Goal: Task Accomplishment & Management: Use online tool/utility

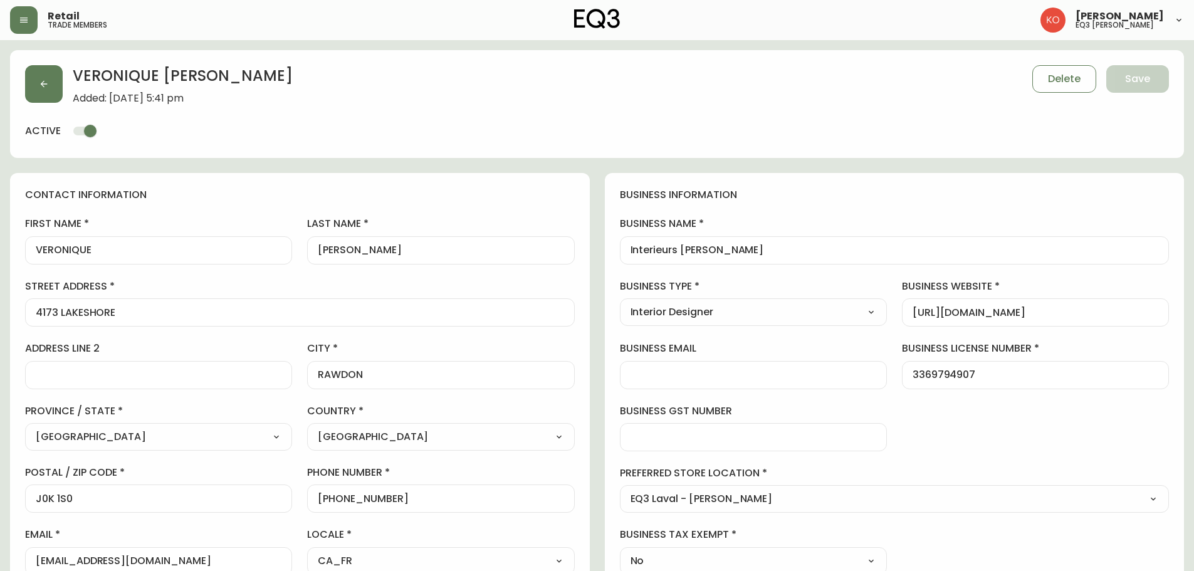
select select "QC"
select select "CA"
select select "CA_FR"
select select "Outreach from a Trade Rep"
select select "Interior Designer"
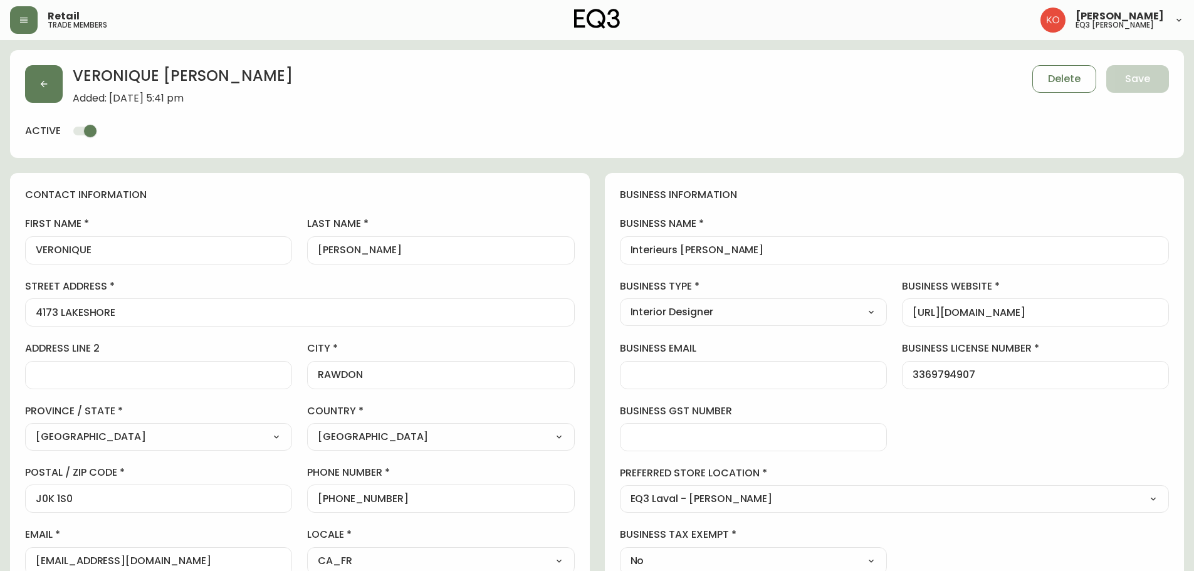
select select "cjw10z96v00hn6gs03cm74g2s"
select select "false"
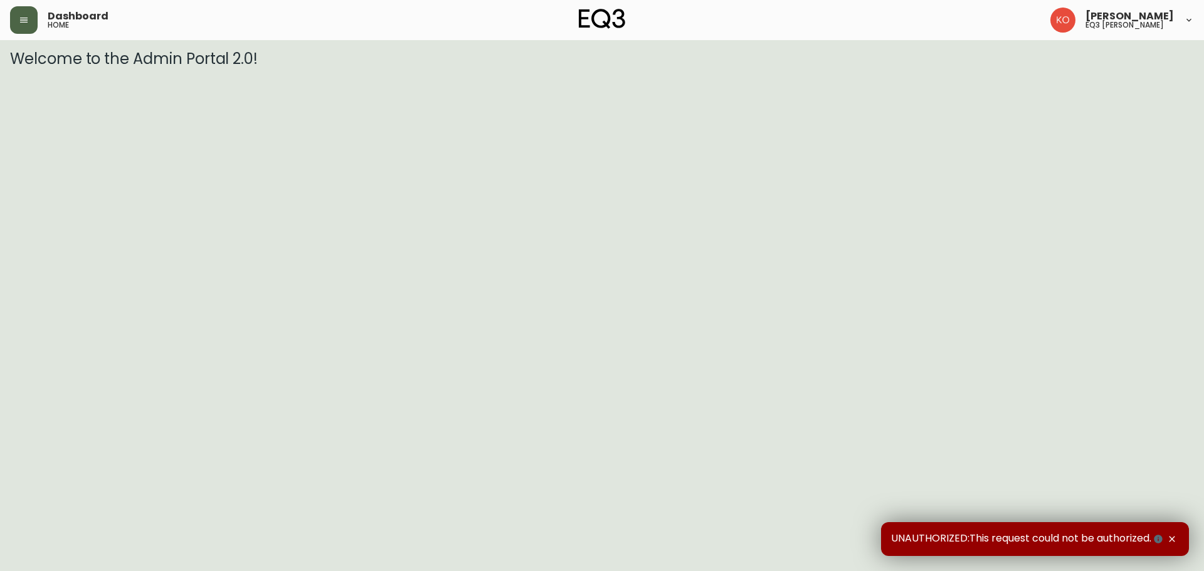
click at [21, 28] on button "button" at bounding box center [24, 20] width 28 height 28
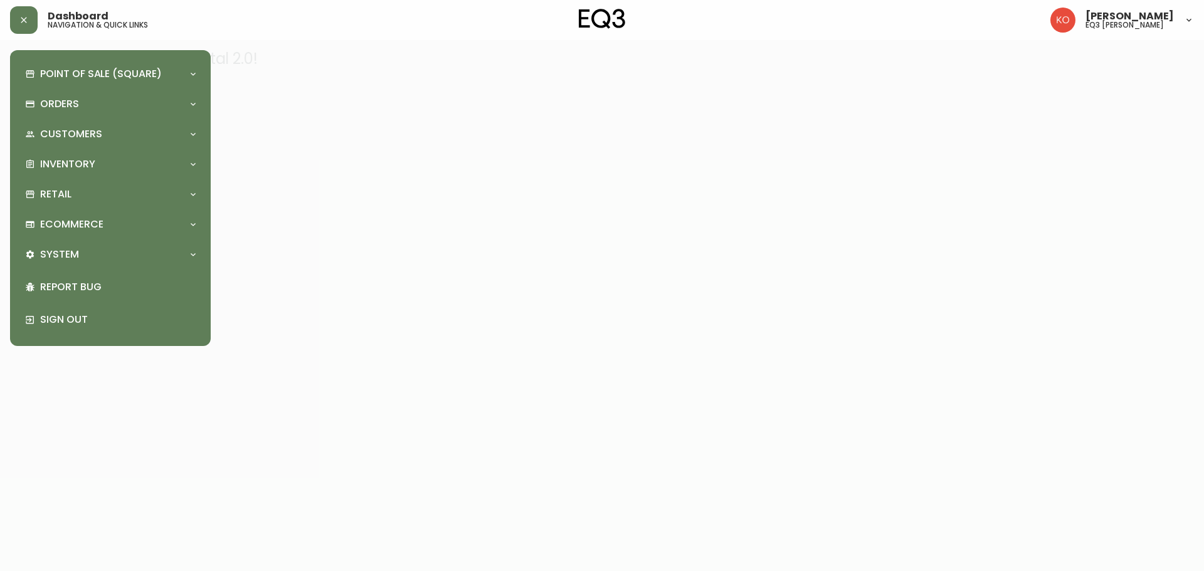
click at [92, 150] on div "Point of Sale (Square) Payments Virtual Terminal Transactions Search Terminals …" at bounding box center [110, 198] width 181 height 276
click at [91, 167] on p "Inventory" at bounding box center [67, 164] width 55 height 14
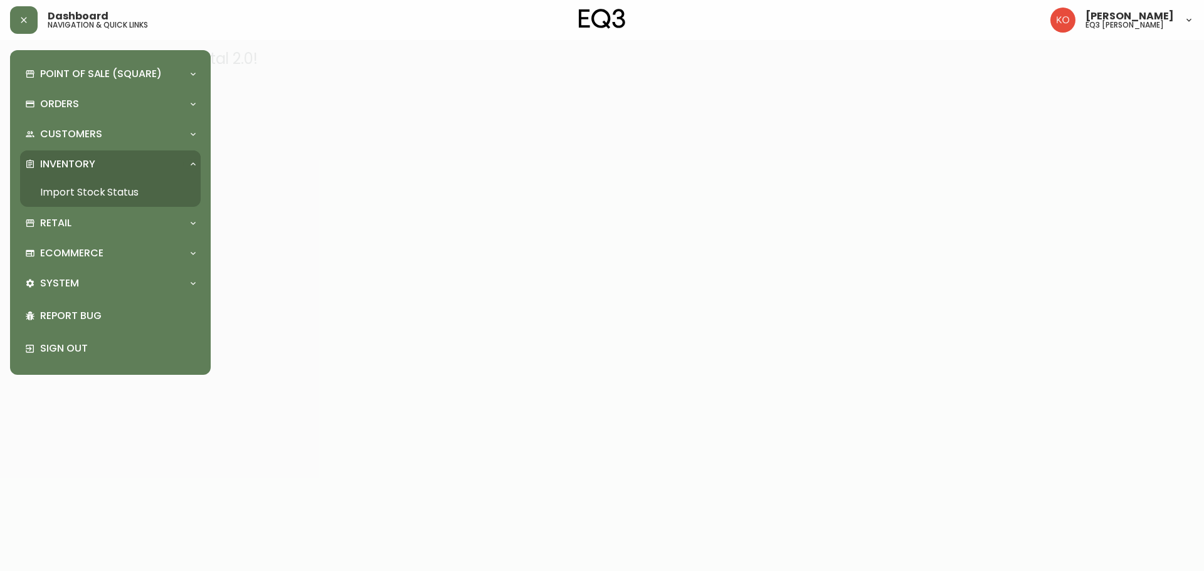
click at [105, 194] on link "Import Stock Status" at bounding box center [110, 192] width 181 height 29
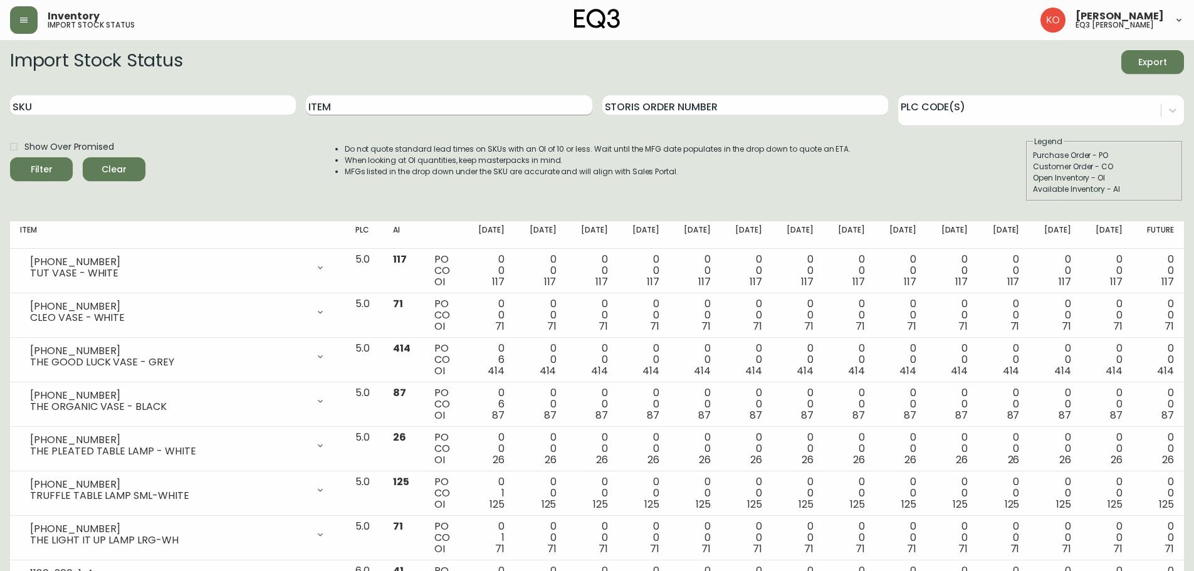
click at [358, 107] on input "Item" at bounding box center [449, 105] width 286 height 20
type input "SLUB"
click at [10, 157] on button "Filter" at bounding box center [41, 169] width 63 height 24
